Goal: Find specific page/section: Find specific page/section

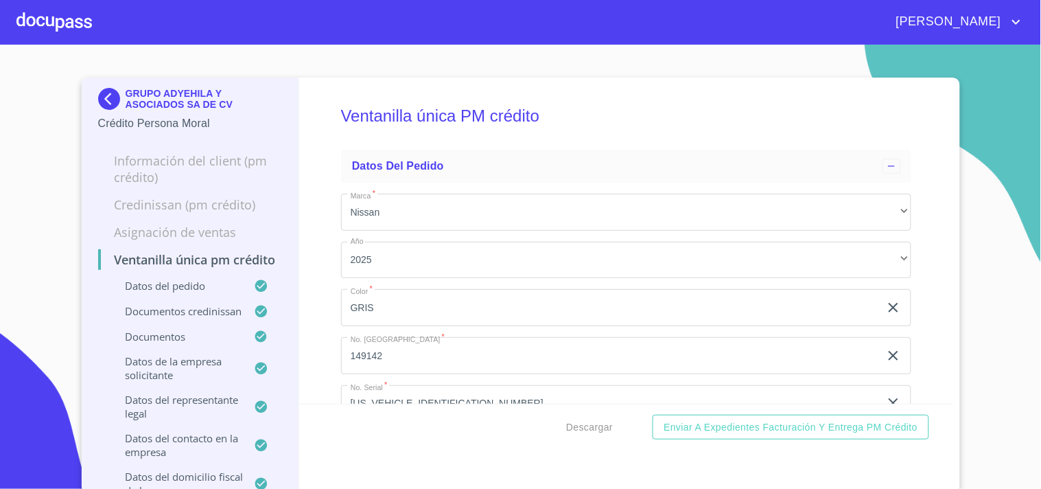
scroll to position [533, 0]
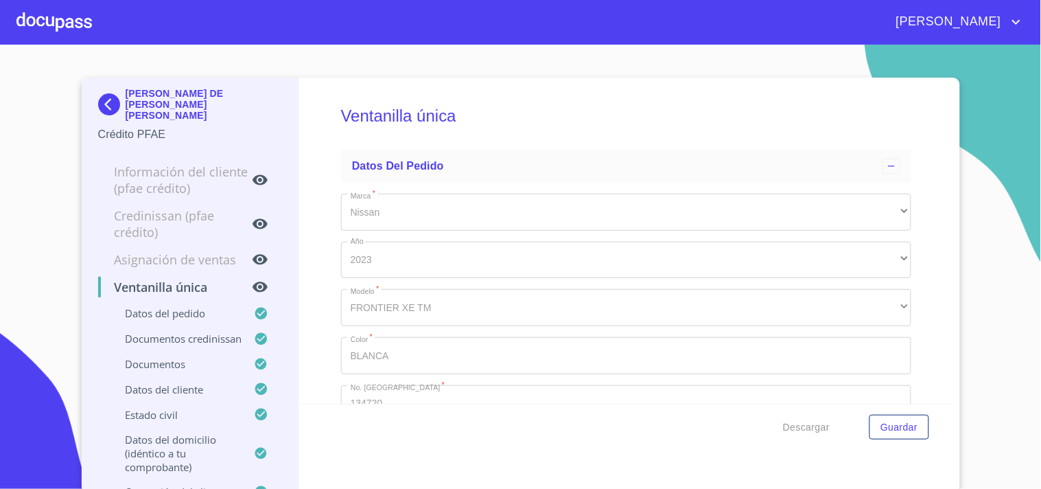
click at [52, 35] on div at bounding box center [54, 22] width 76 height 44
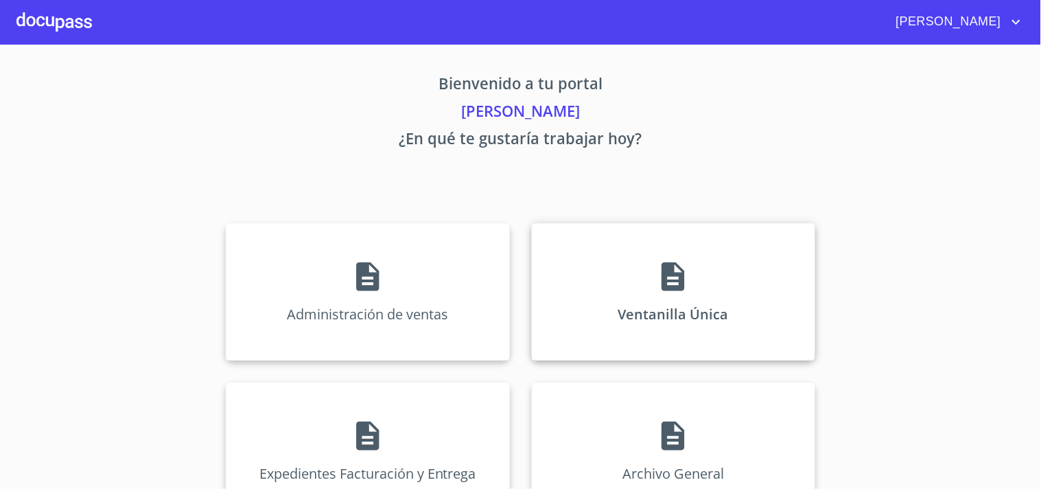
click at [706, 310] on p "Ventanilla Única" at bounding box center [674, 314] width 111 height 19
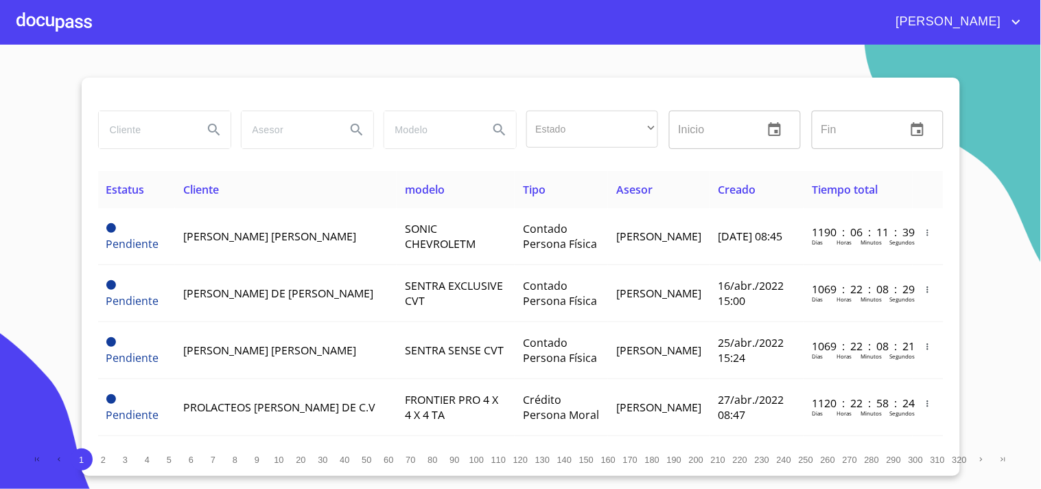
click at [127, 125] on input "search" at bounding box center [145, 129] width 93 height 37
type input "bc agro"
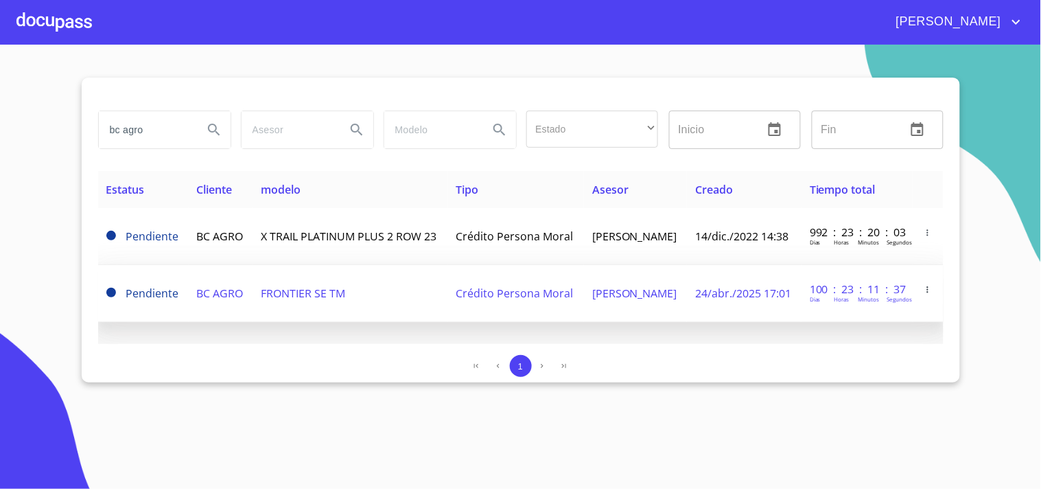
click at [849, 299] on div "[PERSON_NAME] Horas [PERSON_NAME]" at bounding box center [856, 297] width 93 height 15
